Goal: Task Accomplishment & Management: Manage account settings

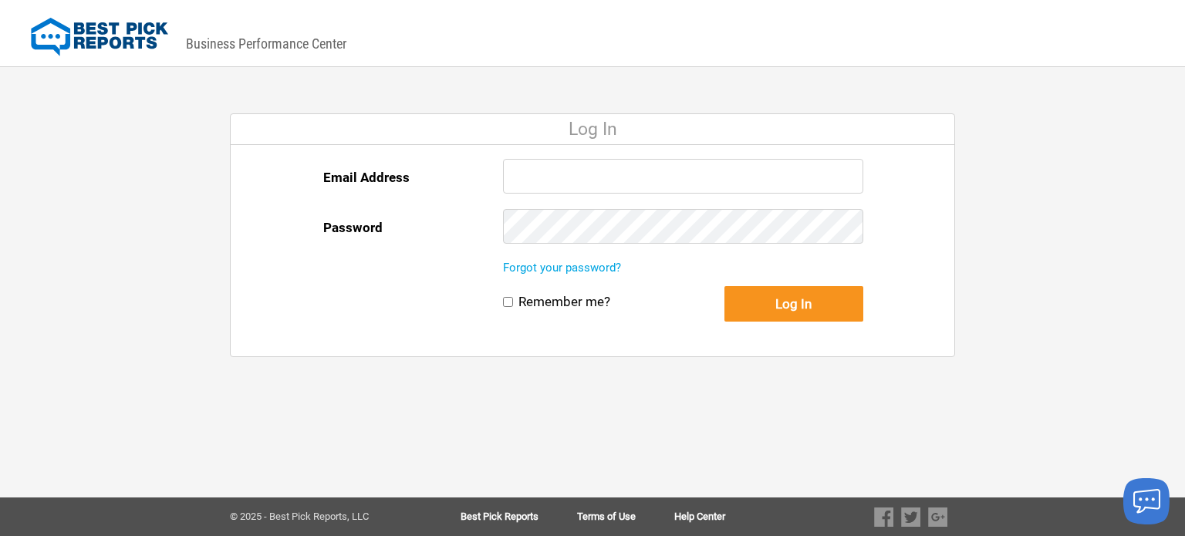
click at [555, 175] on input "Email Address" at bounding box center [683, 176] width 360 height 35
type input "worr@proliftdoors.com"
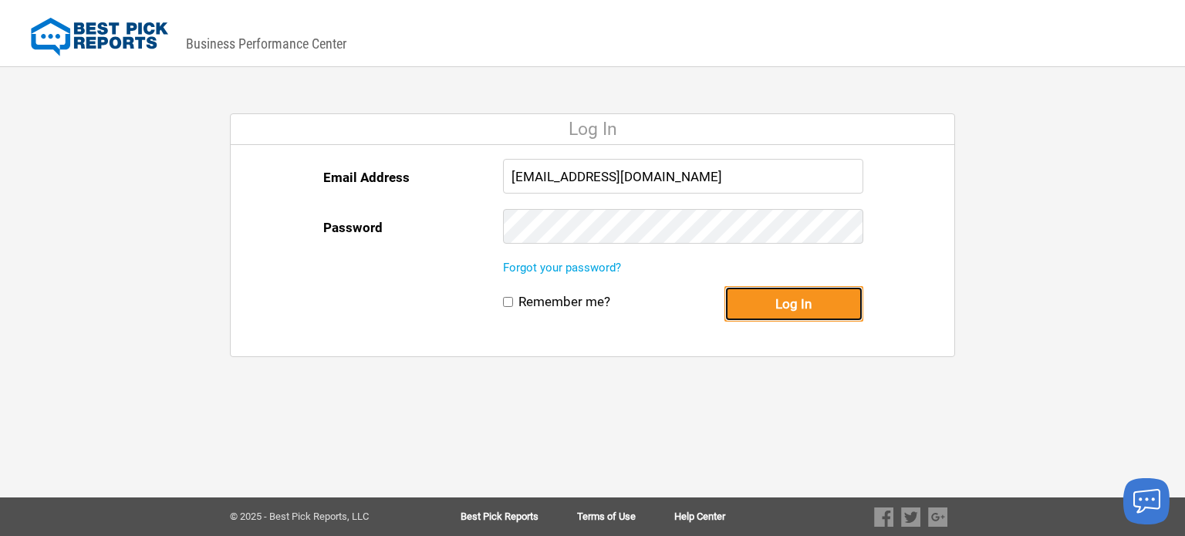
click at [796, 309] on button "Log In" at bounding box center [794, 303] width 139 height 35
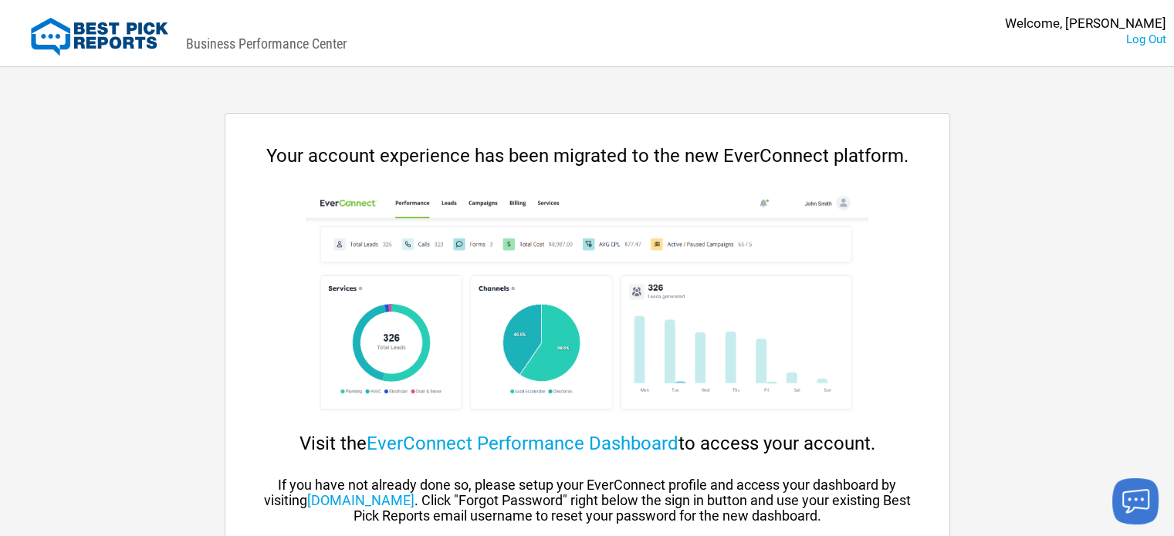
scroll to position [73, 0]
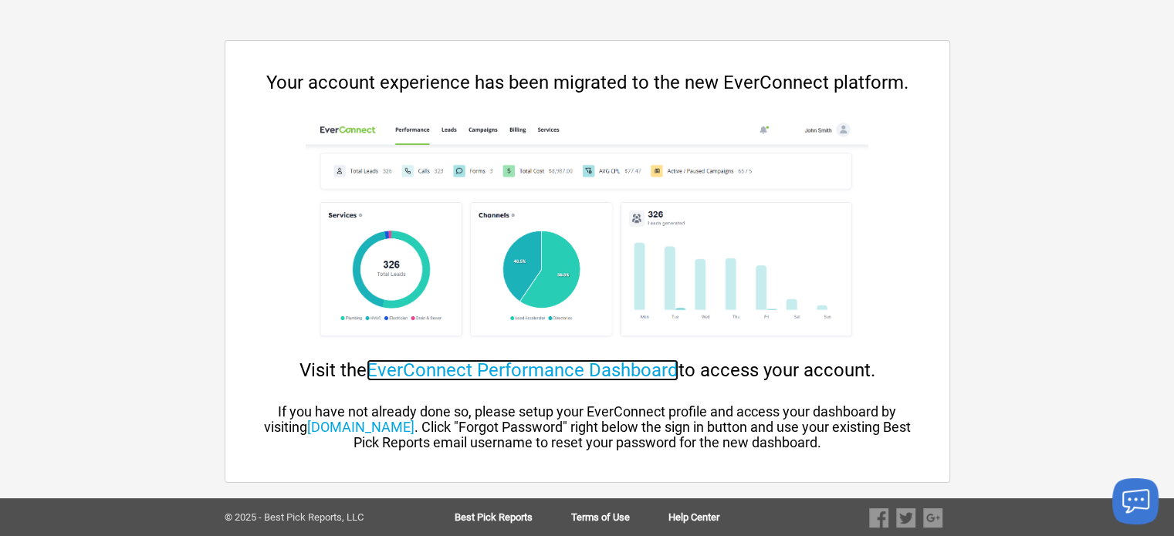
click at [553, 369] on link "EverConnect Performance Dashboard" at bounding box center [523, 371] width 312 height 22
